Goal: Task Accomplishment & Management: Manage account settings

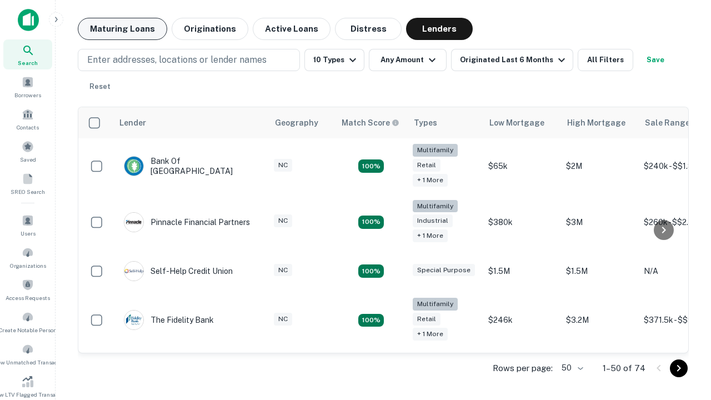
click at [122, 29] on button "Maturing Loans" at bounding box center [122, 29] width 89 height 22
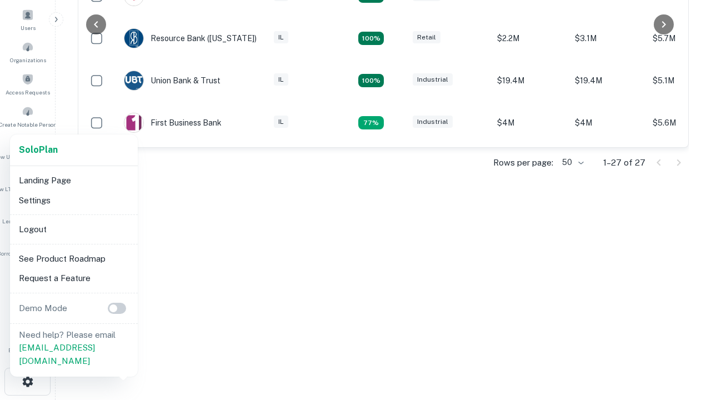
click at [73, 229] on li "Logout" at bounding box center [73, 230] width 119 height 20
